Goal: Information Seeking & Learning: Learn about a topic

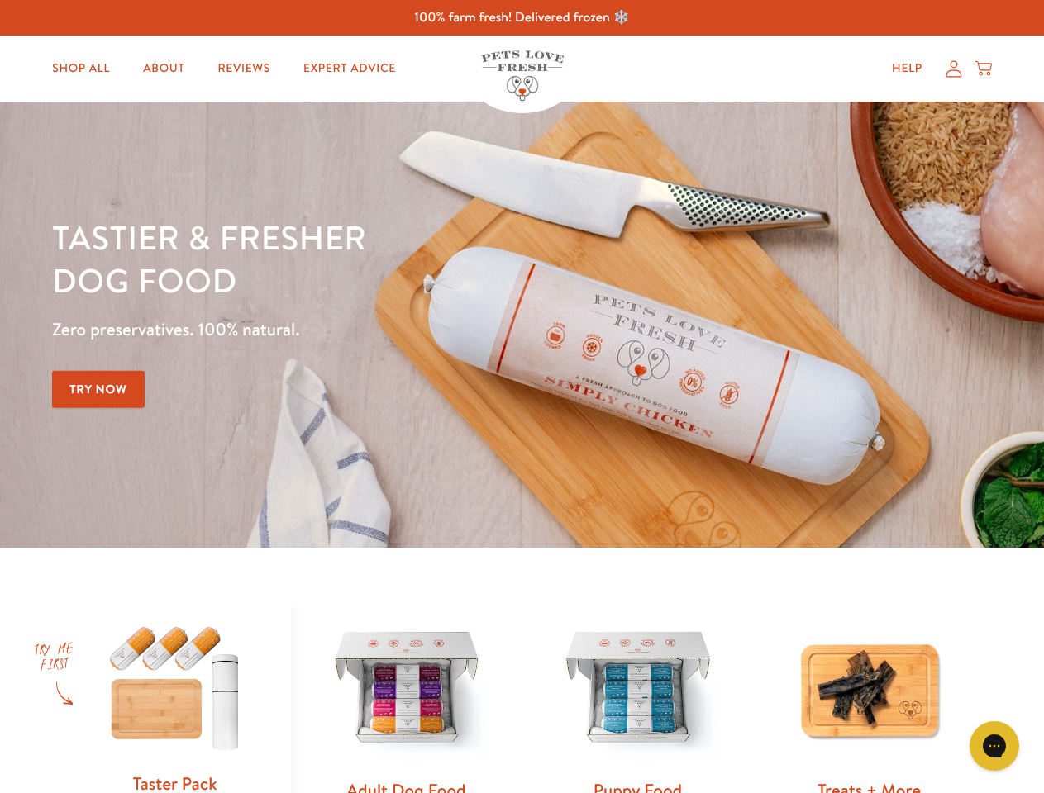
click at [521, 397] on div "Tastier & fresher dog food Zero preservatives. 100% natural. Try Now" at bounding box center [365, 325] width 626 height 218
click at [994, 746] on icon "Gorgias live chat" at bounding box center [994, 746] width 16 height 16
